Goal: Transaction & Acquisition: Subscribe to service/newsletter

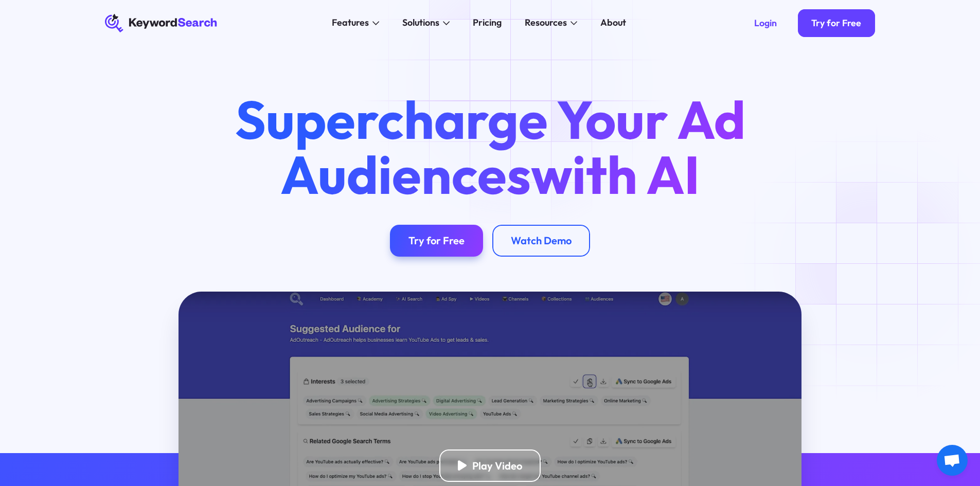
click at [880, 264] on div "Supercharge Your Ad Audiences with AI Try for Free Watch Demo" at bounding box center [490, 168] width 980 height 245
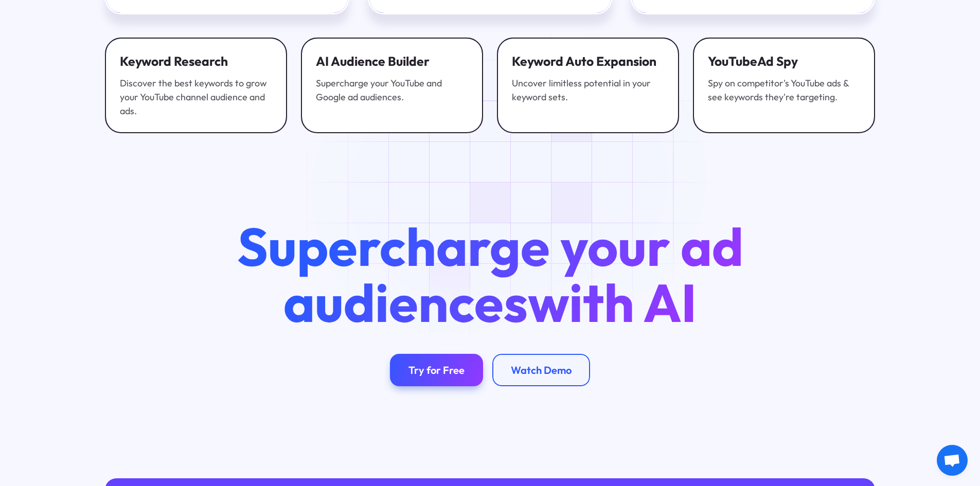
scroll to position [4048, 0]
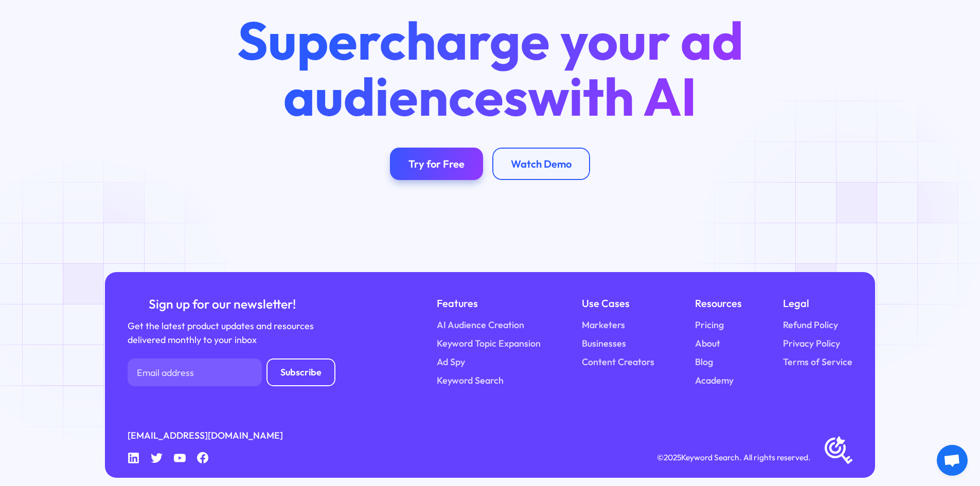
click at [848, 234] on div "Supercharge your ad audiences with AI Try for Free Watch Demo" at bounding box center [490, 100] width 980 height 346
click at [873, 217] on div "Supercharge your ad audiences with AI Try for Free Watch Demo" at bounding box center [490, 100] width 980 height 346
click at [896, 214] on div "Supercharge your ad audiences with AI Try for Free Watch Demo" at bounding box center [490, 100] width 980 height 346
click at [937, 259] on div "Supercharge your ad audiences with AI Try for Free Watch Demo" at bounding box center [490, 100] width 980 height 346
drag, startPoint x: 950, startPoint y: 387, endPoint x: 917, endPoint y: 399, distance: 35.6
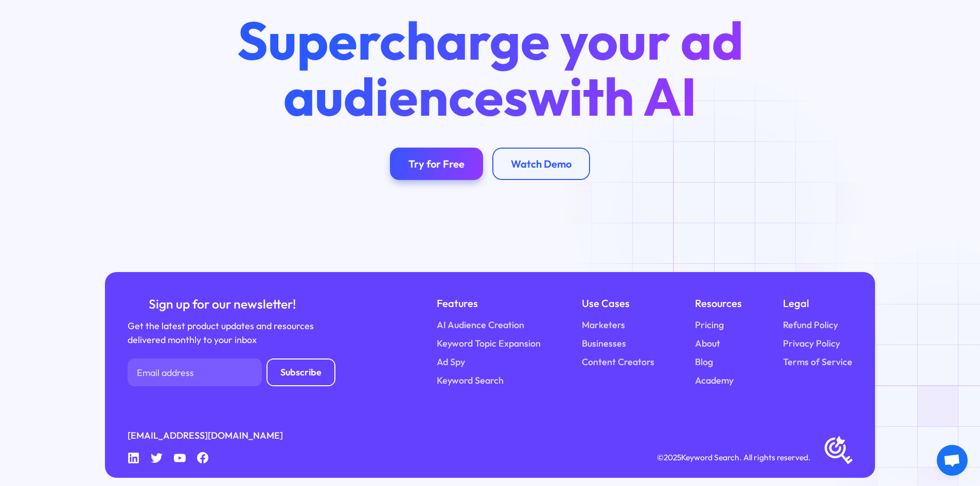
click at [949, 387] on div "Sign up for our newsletter! Get the latest product updates and resources delive…" at bounding box center [490, 384] width 980 height 224
drag, startPoint x: 911, startPoint y: 267, endPoint x: 908, endPoint y: 280, distance: 14.4
click at [911, 272] on div "Sign up for our newsletter! Get the latest product updates and resources delive…" at bounding box center [490, 384] width 980 height 224
click at [701, 165] on div "Supercharge your ad audiences with AI Try for Free Watch Demo" at bounding box center [490, 96] width 554 height 168
click at [854, 217] on div "Supercharge your ad audiences with AI Try for Free Watch Demo" at bounding box center [490, 100] width 980 height 346
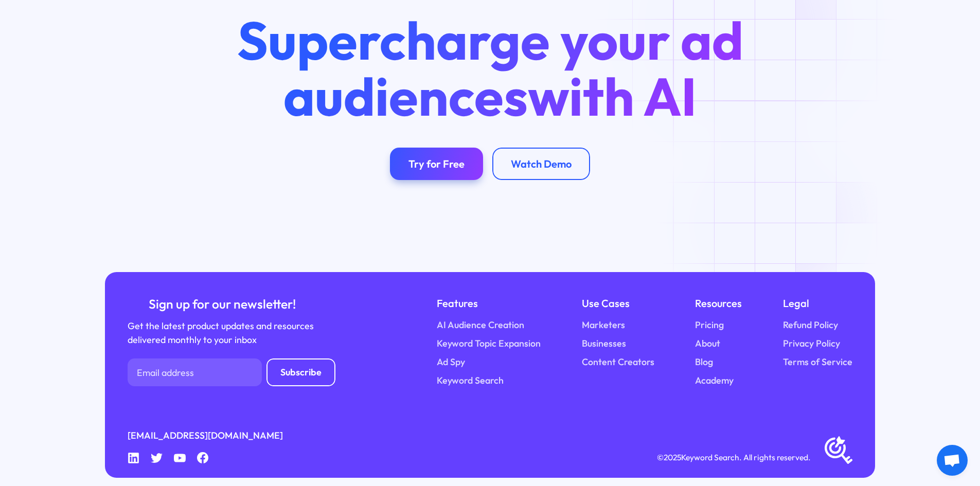
click at [776, 224] on div "Supercharge your ad audiences with AI Try for Free Watch Demo" at bounding box center [490, 100] width 980 height 346
click at [885, 186] on div "Supercharge your ad audiences with AI Try for Free Watch Demo" at bounding box center [490, 100] width 980 height 346
click at [862, 242] on div "Supercharge your ad audiences with AI Try for Free Watch Demo" at bounding box center [490, 100] width 980 height 346
click at [710, 318] on link "Pricing" at bounding box center [709, 325] width 29 height 14
